Goal: Transaction & Acquisition: Purchase product/service

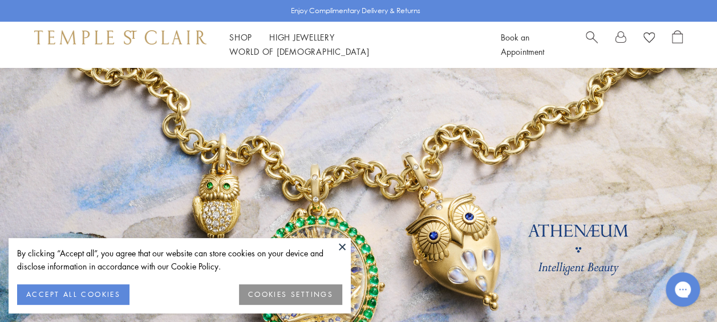
click at [340, 245] on button at bounding box center [342, 246] width 17 height 17
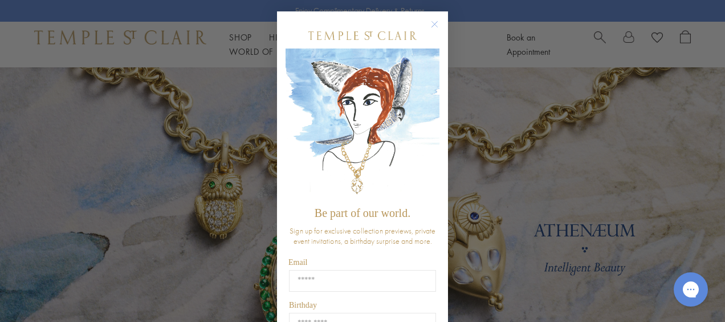
click at [432, 23] on icon "Close dialog" at bounding box center [435, 25] width 6 height 6
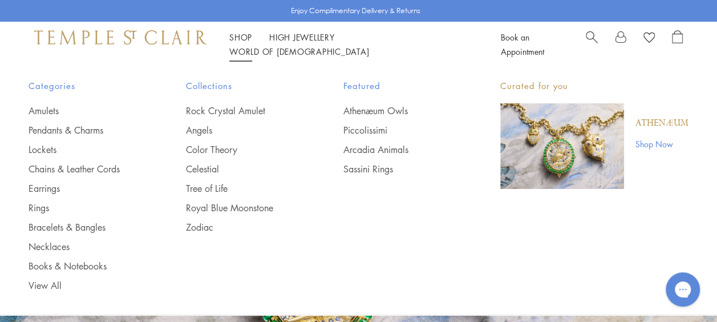
click at [240, 43] on link "Shop Shop" at bounding box center [240, 36] width 23 height 11
click at [35, 206] on link "Rings" at bounding box center [85, 207] width 112 height 13
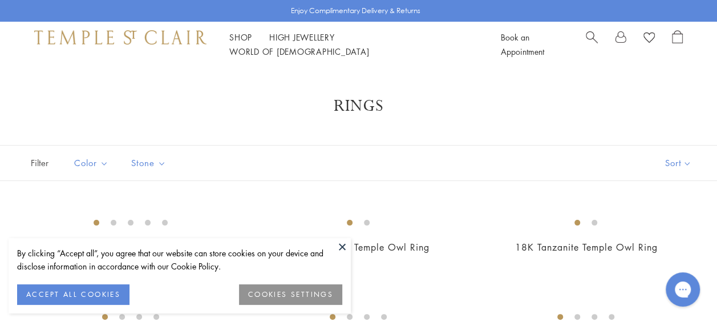
click at [341, 244] on button at bounding box center [342, 246] width 17 height 17
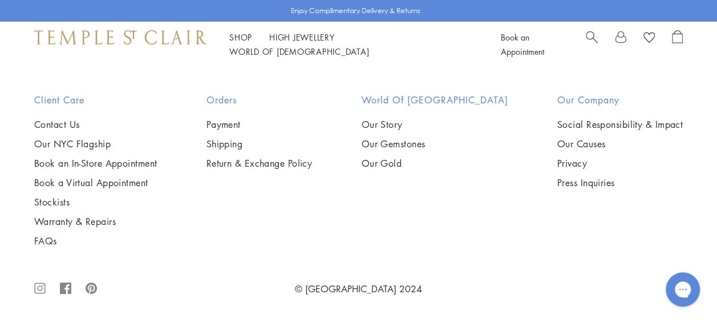
scroll to position [2680, 0]
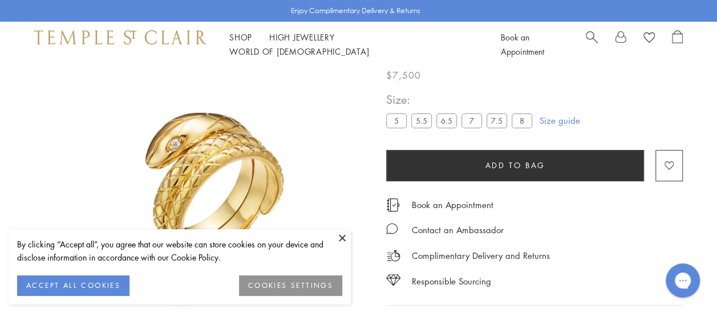
scroll to position [67, 0]
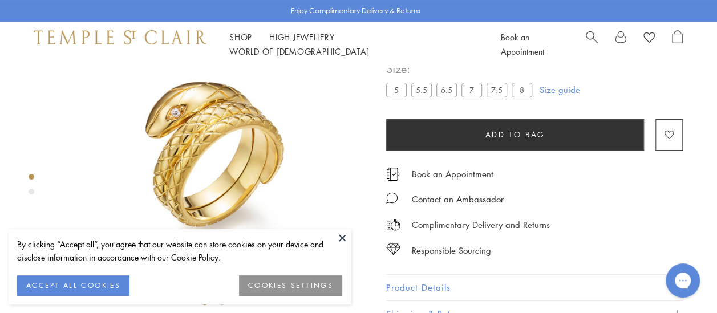
click at [522, 90] on label "8" at bounding box center [522, 90] width 21 height 14
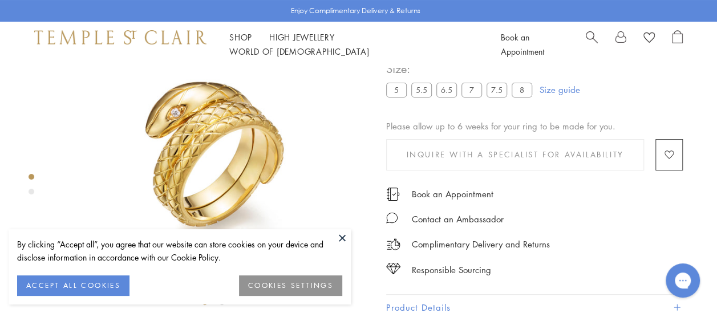
click at [104, 285] on button "ACCEPT ALL COOKIES" at bounding box center [73, 285] width 112 height 21
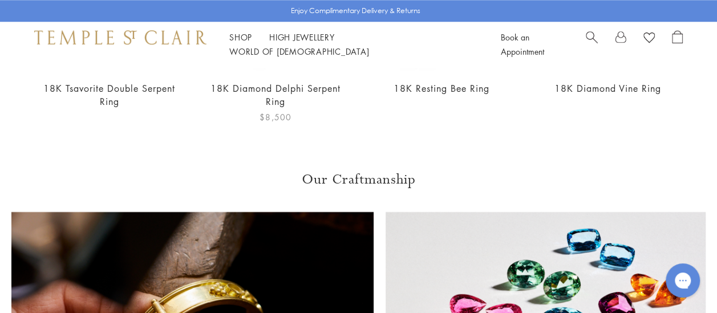
scroll to position [627, 0]
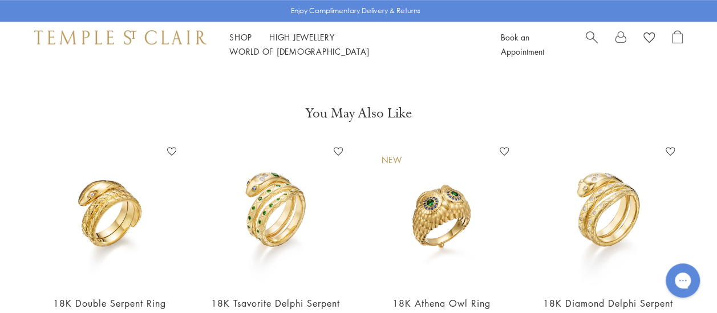
scroll to position [409, 0]
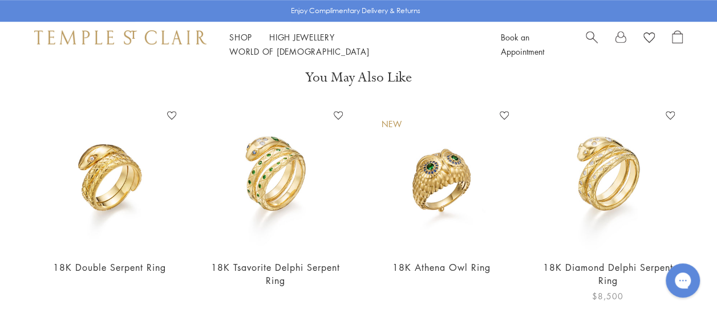
click at [613, 195] on img at bounding box center [607, 178] width 143 height 143
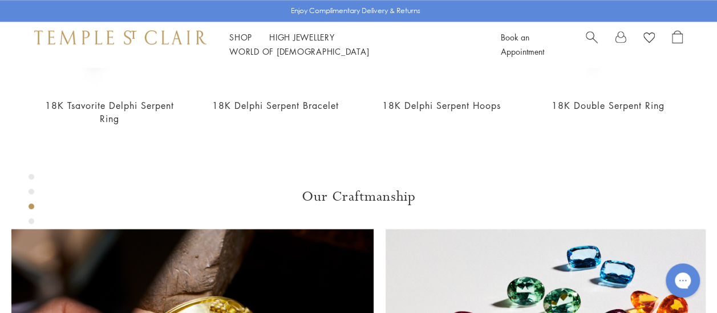
scroll to position [581, 0]
